Goal: Task Accomplishment & Management: Manage account settings

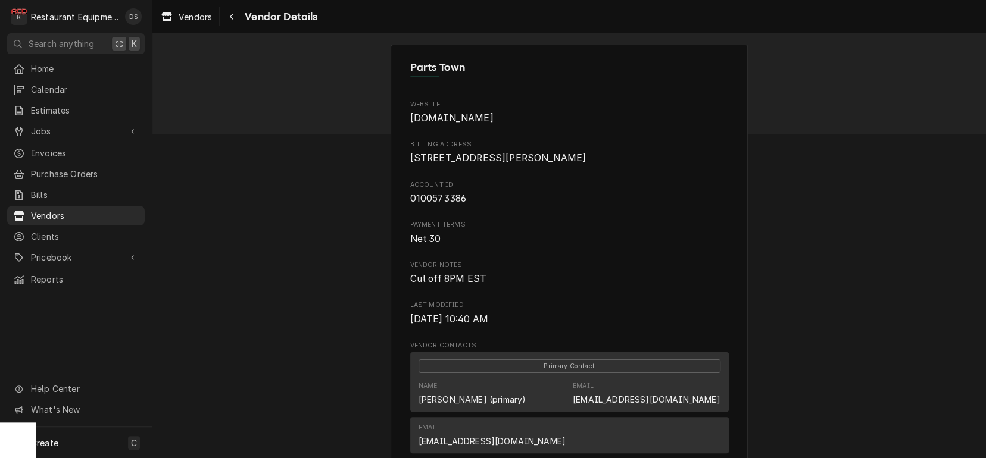
scroll to position [345, 0]
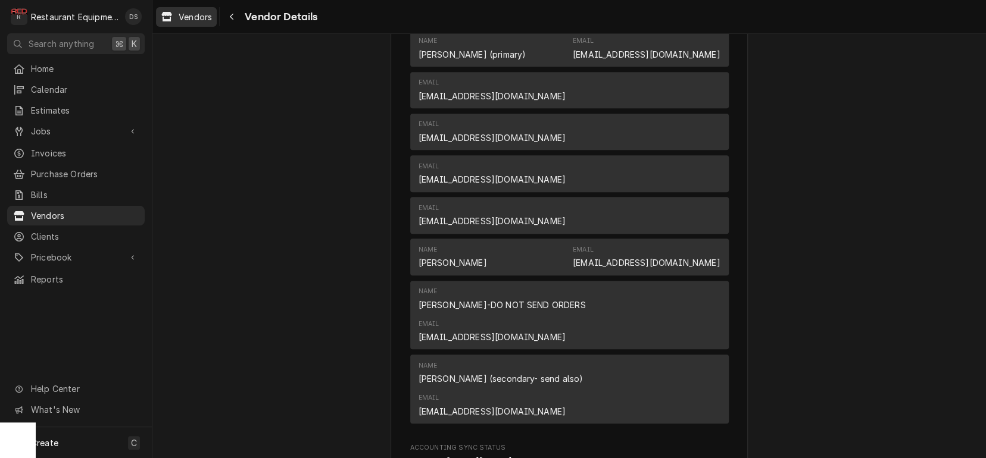
click at [204, 25] on link "Vendors" at bounding box center [186, 17] width 61 height 20
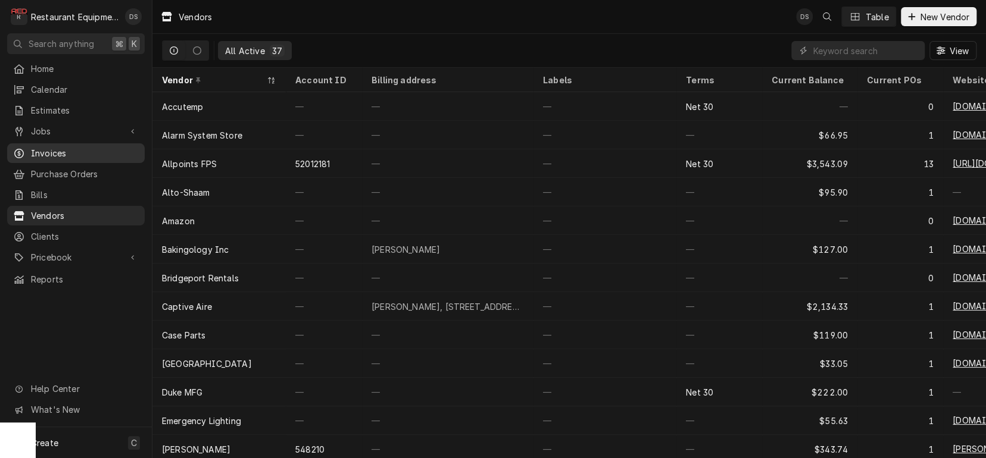
click at [46, 147] on span "Invoices" at bounding box center [85, 153] width 108 height 13
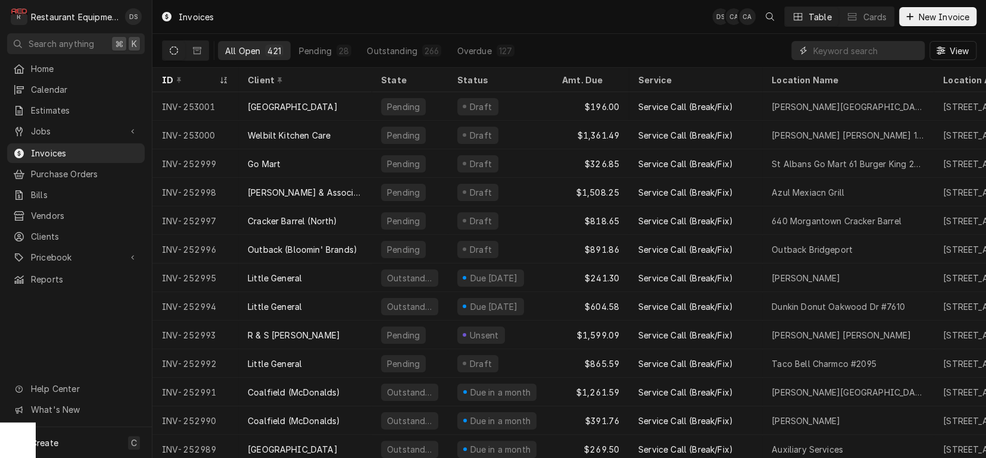
click at [833, 49] on input "Dynamic Content Wrapper" at bounding box center [866, 50] width 106 height 19
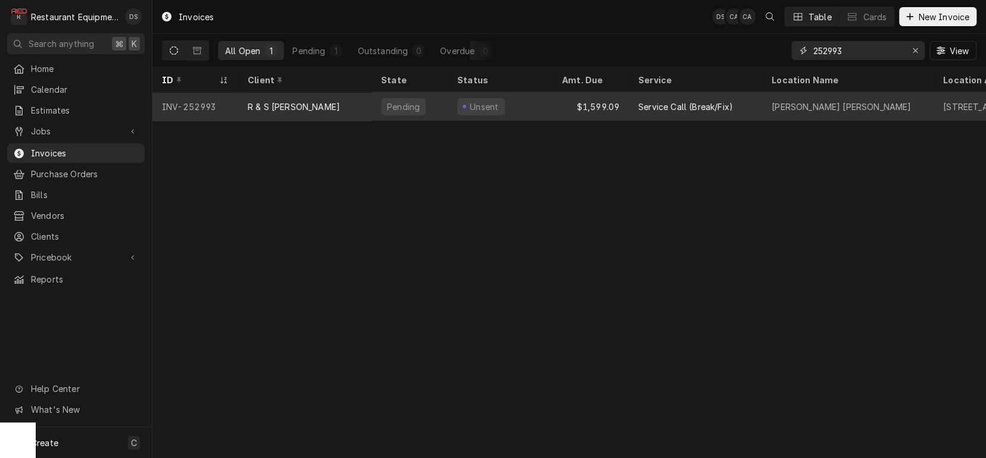
type input "252993"
click at [480, 101] on div "Unsent" at bounding box center [484, 107] width 32 height 13
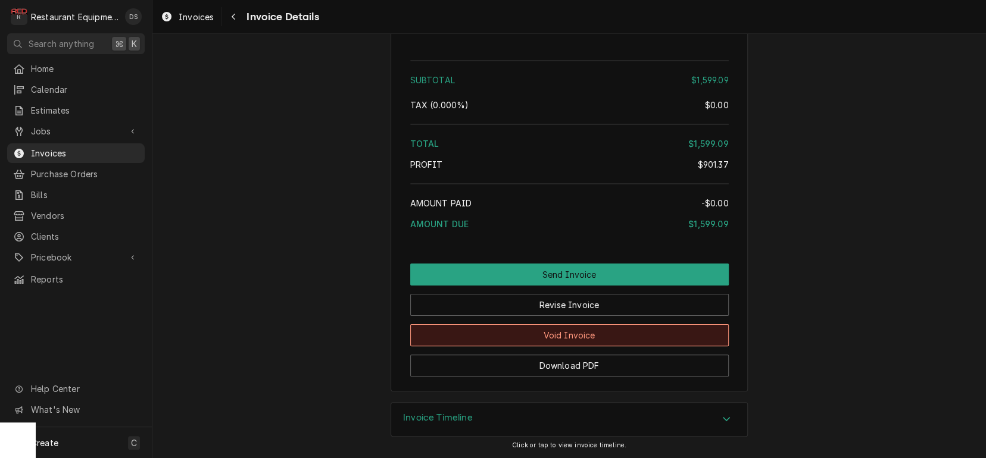
click at [561, 335] on button "Void Invoice" at bounding box center [569, 335] width 318 height 22
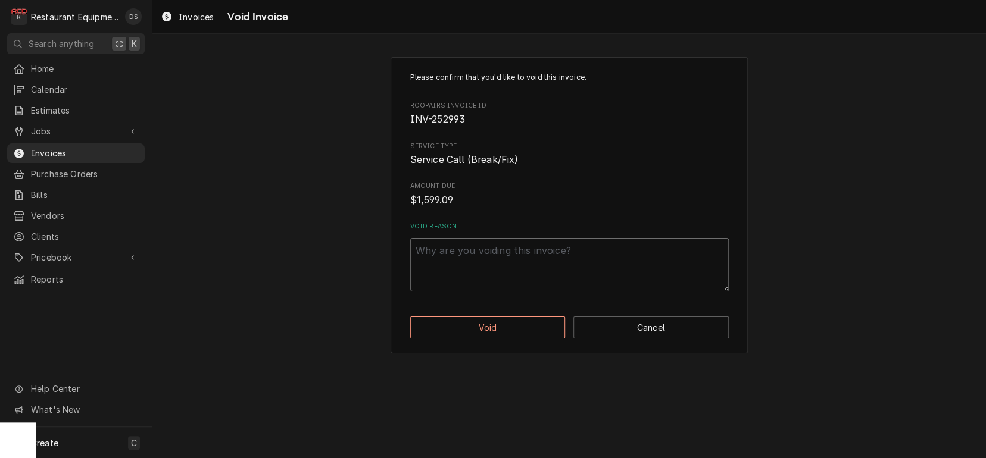
click at [482, 246] on textarea "Void Reason" at bounding box center [569, 265] width 318 height 54
type textarea "x"
type textarea "w"
type textarea "x"
type textarea "wo"
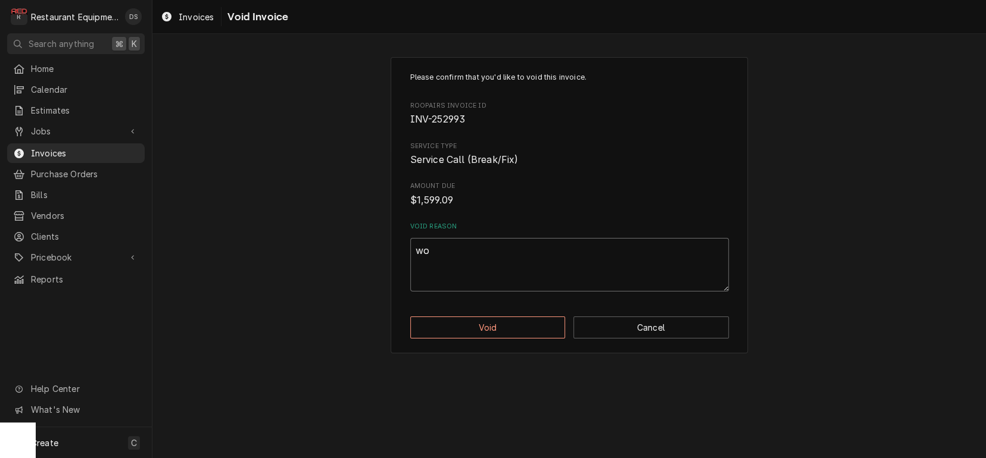
type textarea "x"
type textarea "wor"
type textarea "x"
type textarea "wor="
type textarea "x"
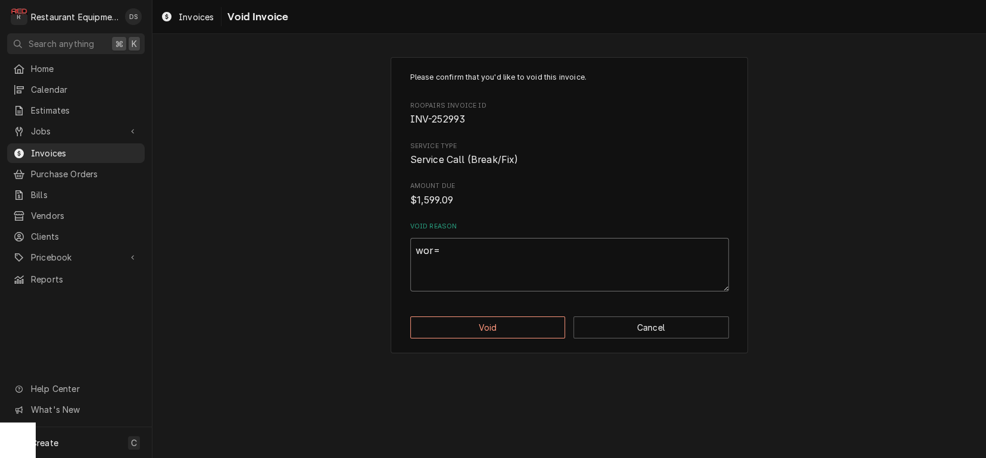
type textarea "wor"
type textarea "x"
type textarea "wo"
type textarea "x"
type textarea "w"
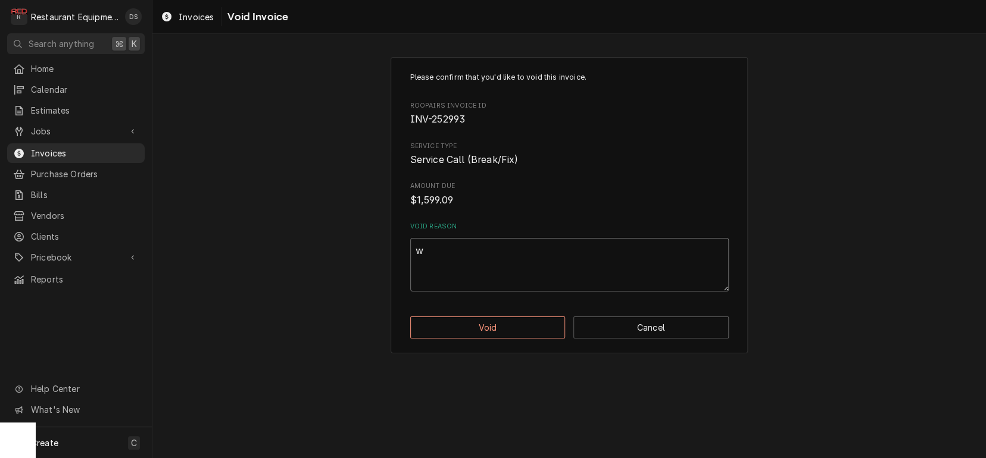
type textarea "x"
type textarea "wr"
type textarea "x"
type textarea "wro"
type textarea "x"
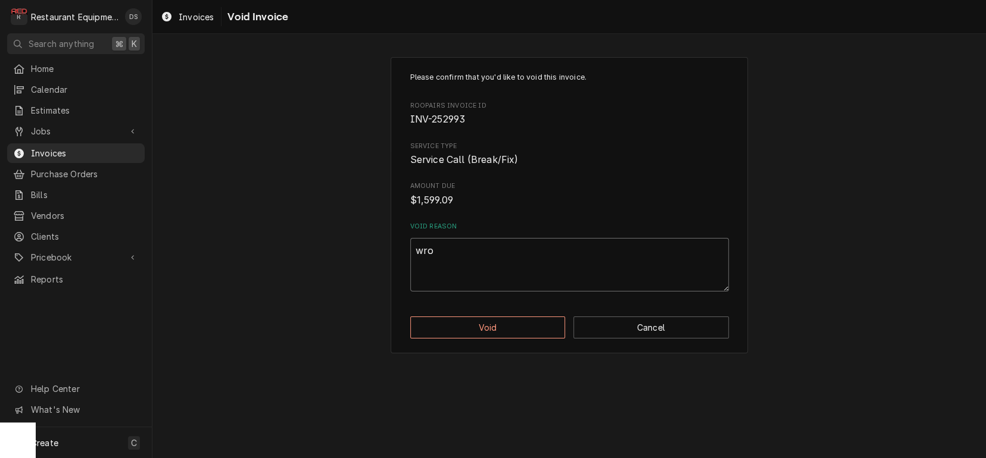
type textarea "wron"
type textarea "x"
type textarea "wrong"
type textarea "x"
type textarea "wrong"
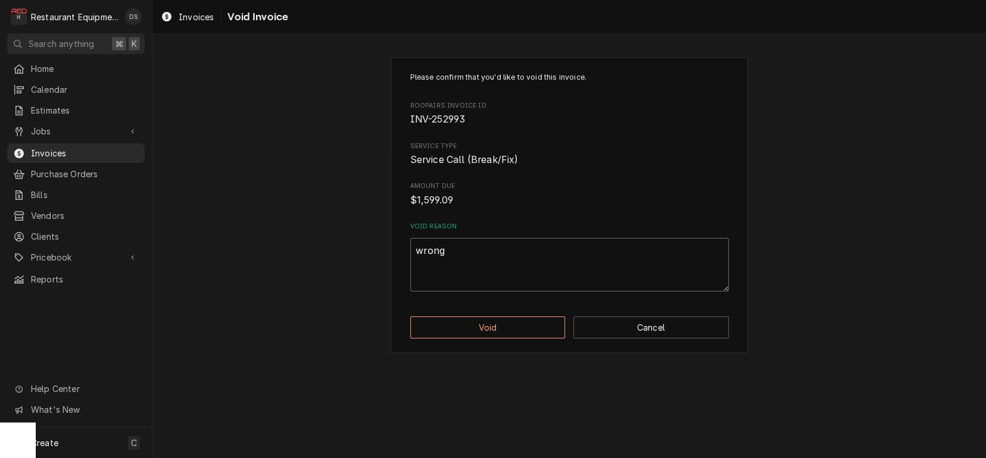
type textarea "x"
type textarea "wrong c"
type textarea "x"
type textarea "wrong cu"
type textarea "x"
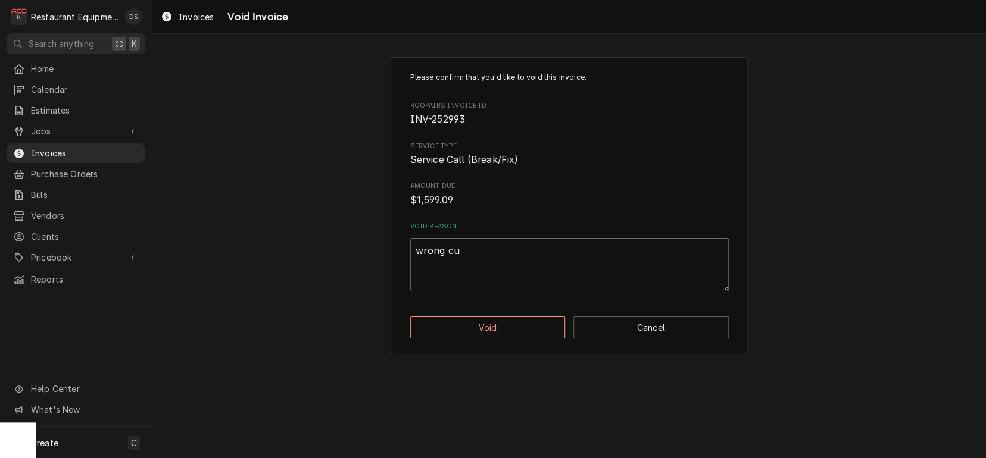
type textarea "wrong cus"
type textarea "x"
type textarea "wrong cust"
type textarea "x"
type textarea "wrong custo"
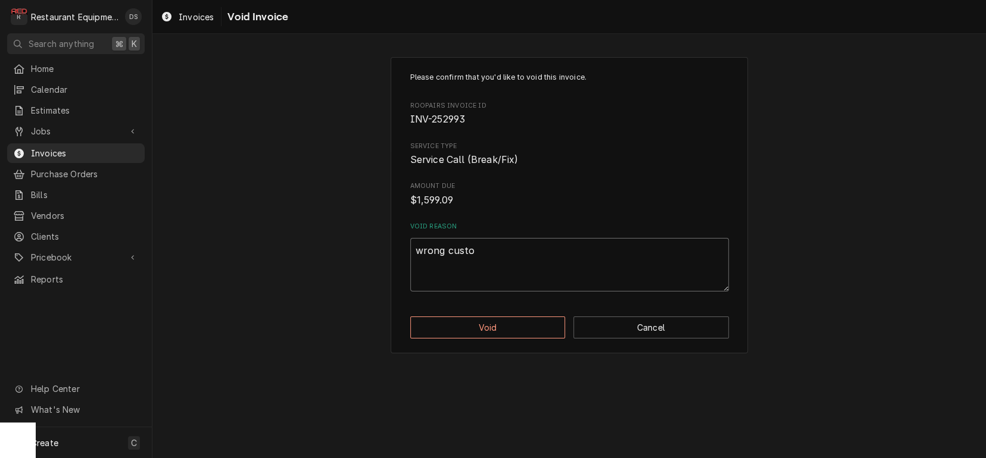
type textarea "x"
type textarea "wrong custom"
type textarea "x"
type textarea "wrong custome"
type textarea "x"
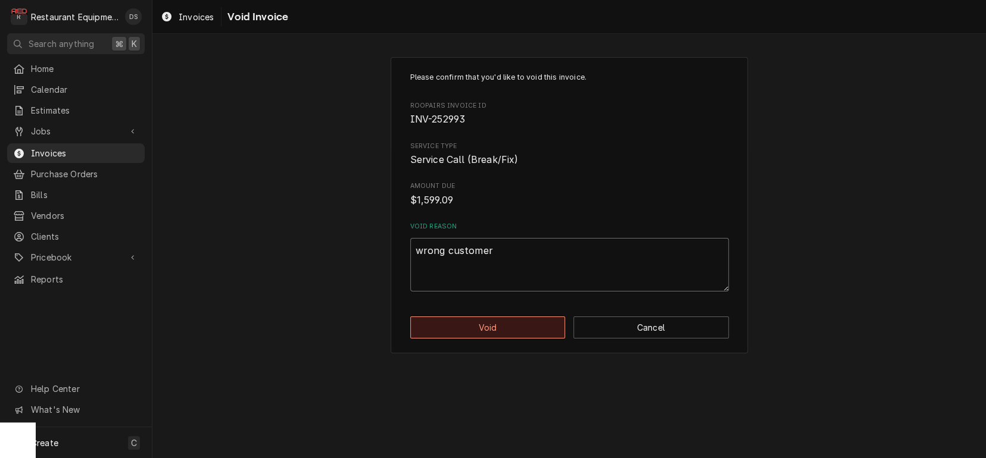
type textarea "wrong customer"
click at [477, 328] on button "Void" at bounding box center [487, 328] width 155 height 22
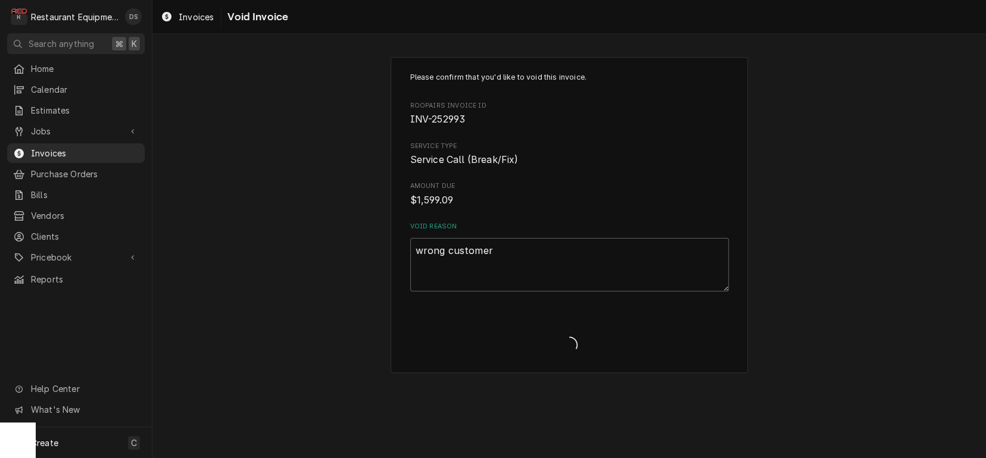
type textarea "x"
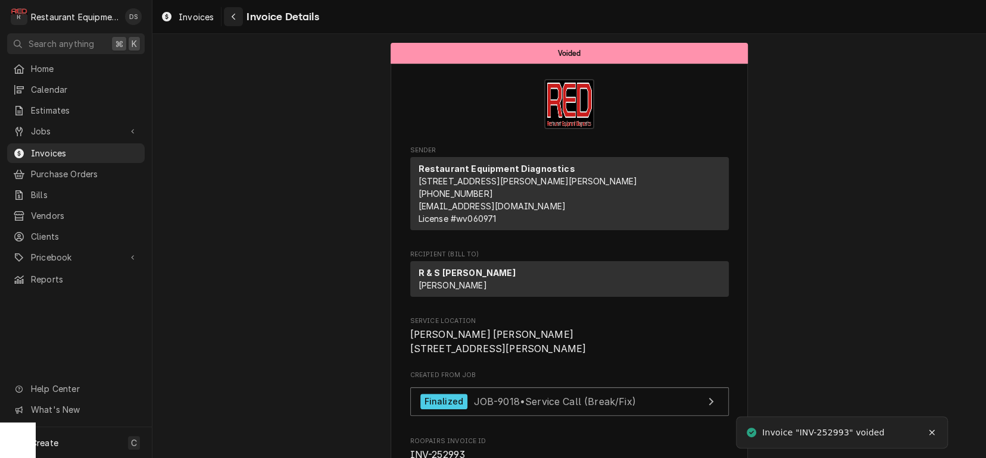
click at [232, 18] on icon "Navigate back" at bounding box center [234, 17] width 4 height 7
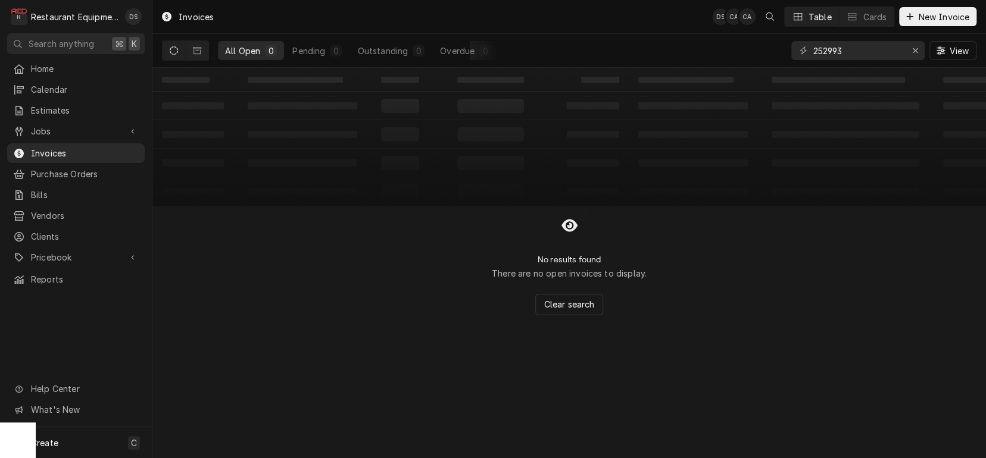
click at [170, 51] on icon "Dynamic Content Wrapper" at bounding box center [174, 50] width 8 height 8
click at [915, 51] on icon "Erase input" at bounding box center [915, 50] width 5 height 5
